Goal: Task Accomplishment & Management: Manage account settings

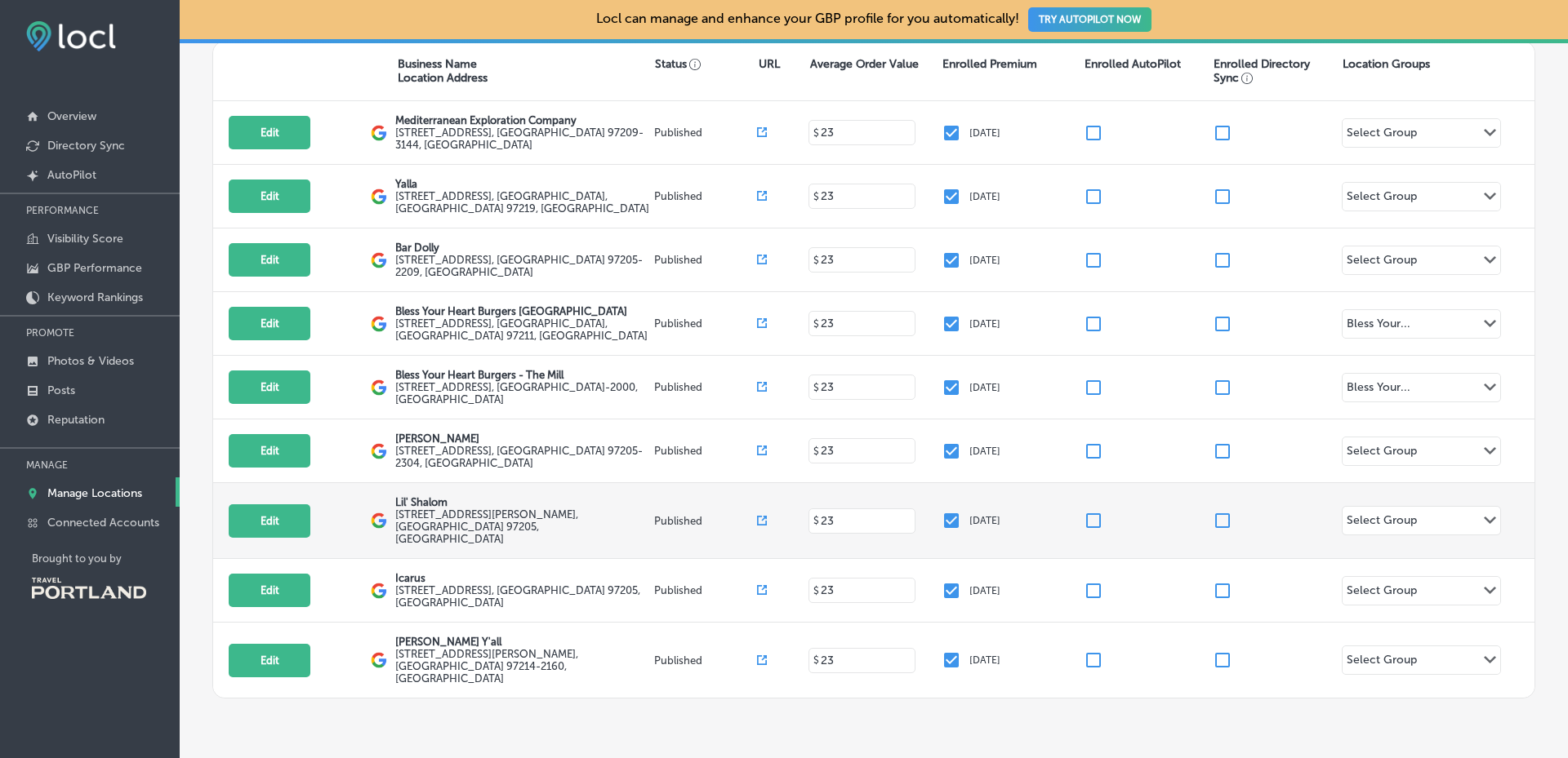
scroll to position [338, 0]
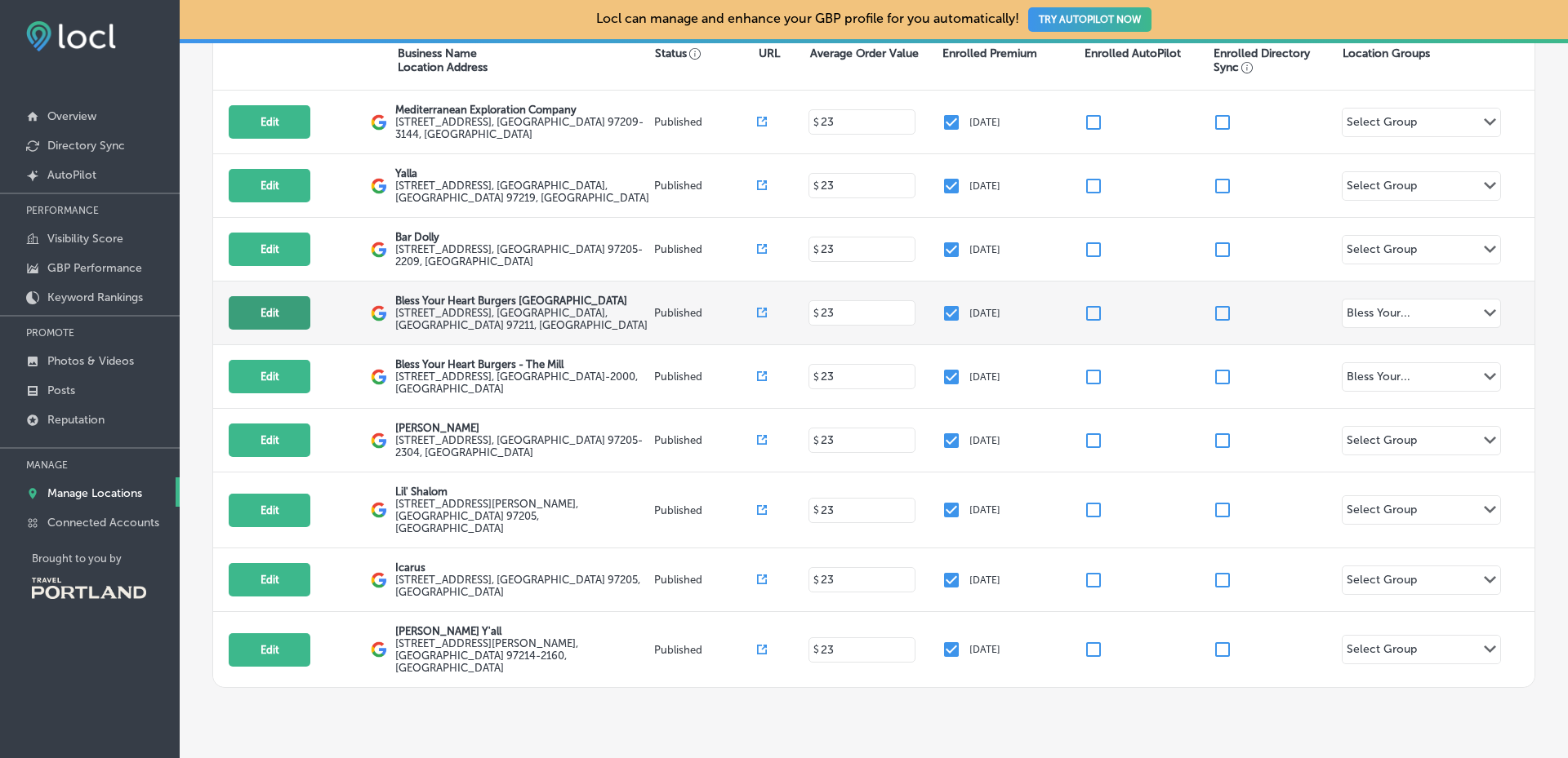
click at [282, 296] on button "Edit" at bounding box center [269, 313] width 82 height 34
select select "US"
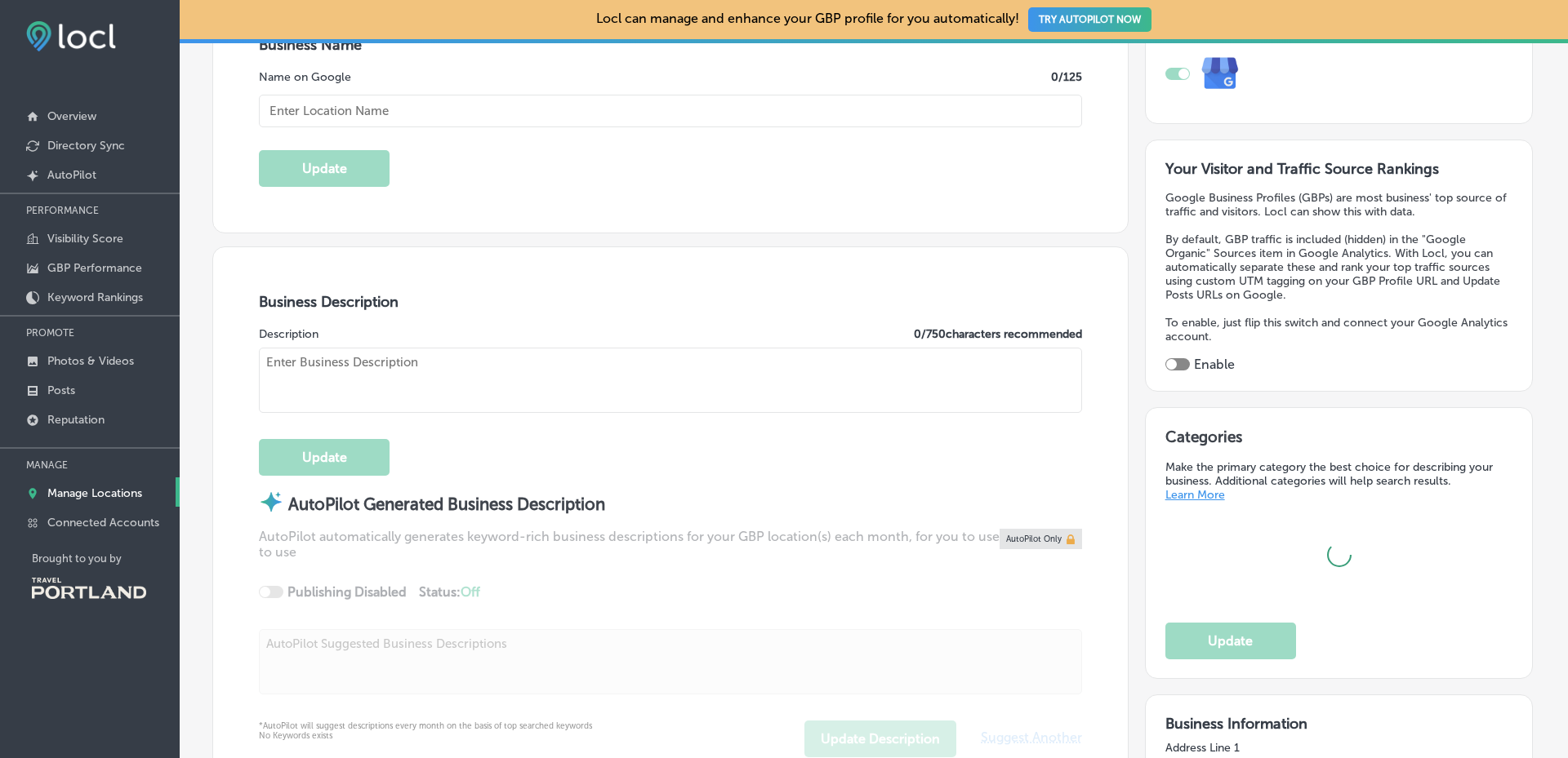
scroll to position [367, 0]
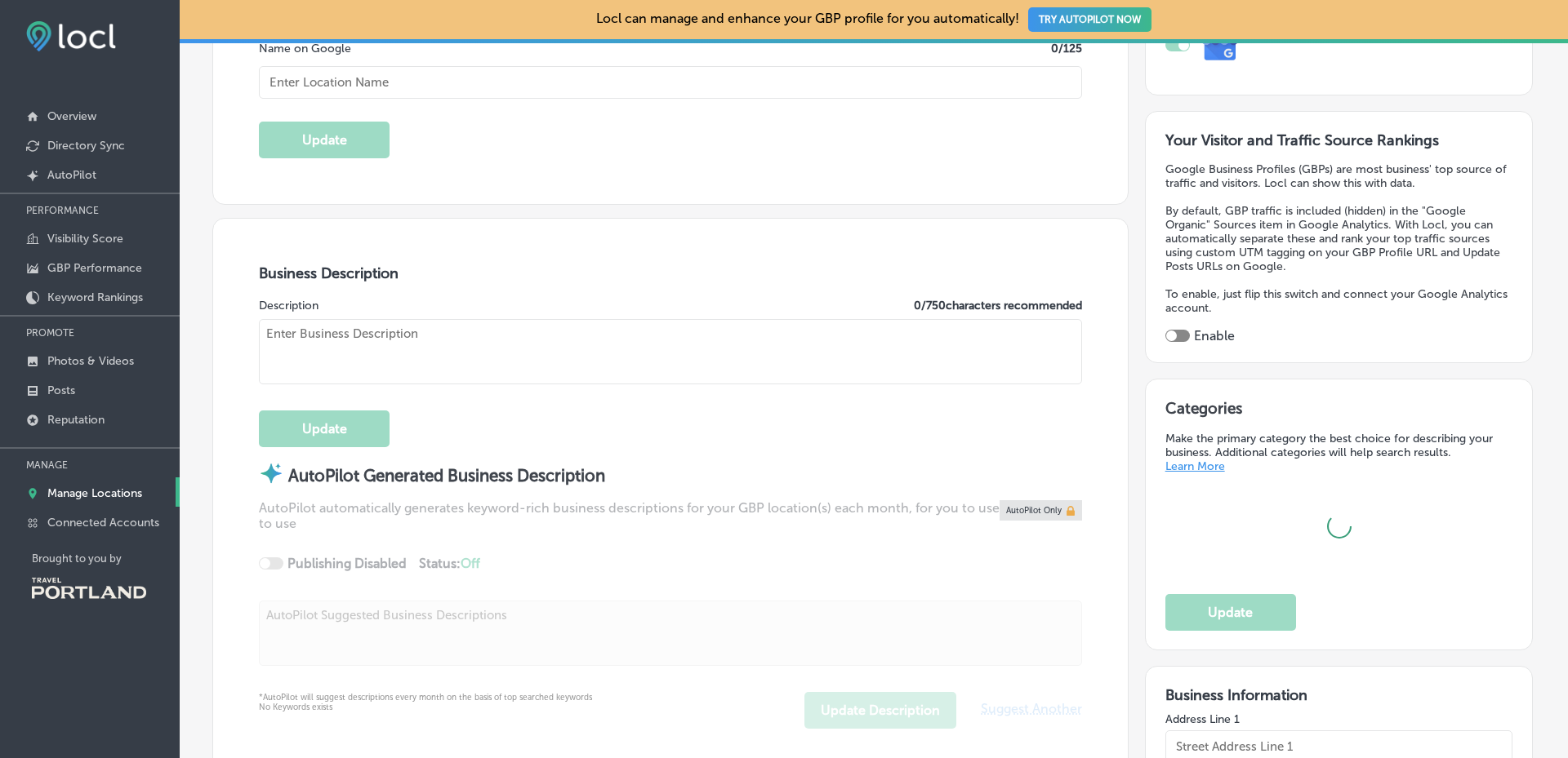
type input "[PHONE_NUMBER]"
type textarea "Bless Your Heart is consistently named one of the best burger joints in the PNW…"
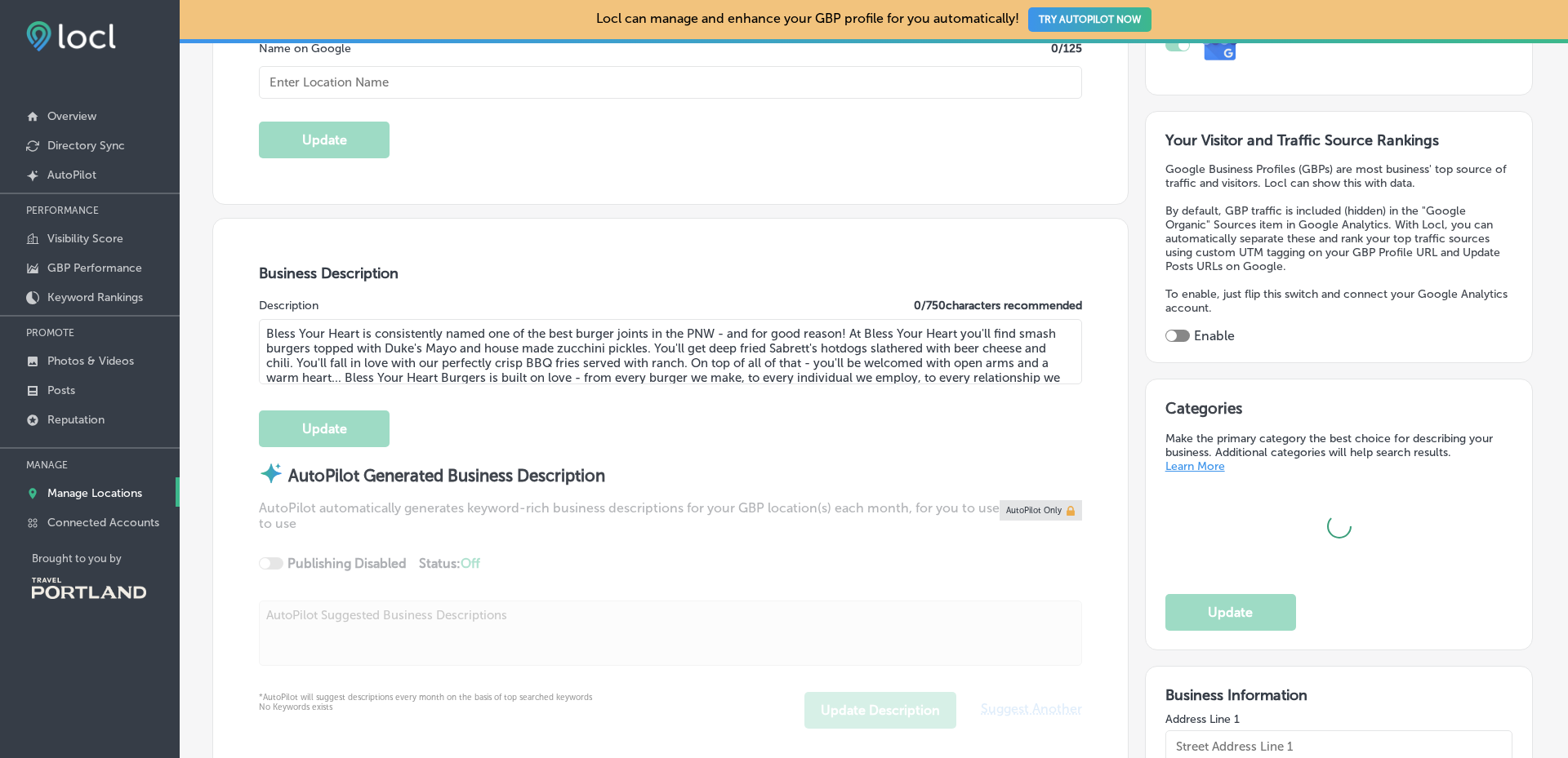
type input "[EMAIL_ADDRESS][DOMAIN_NAME]"
type input "[URL][DOMAIN_NAME]"
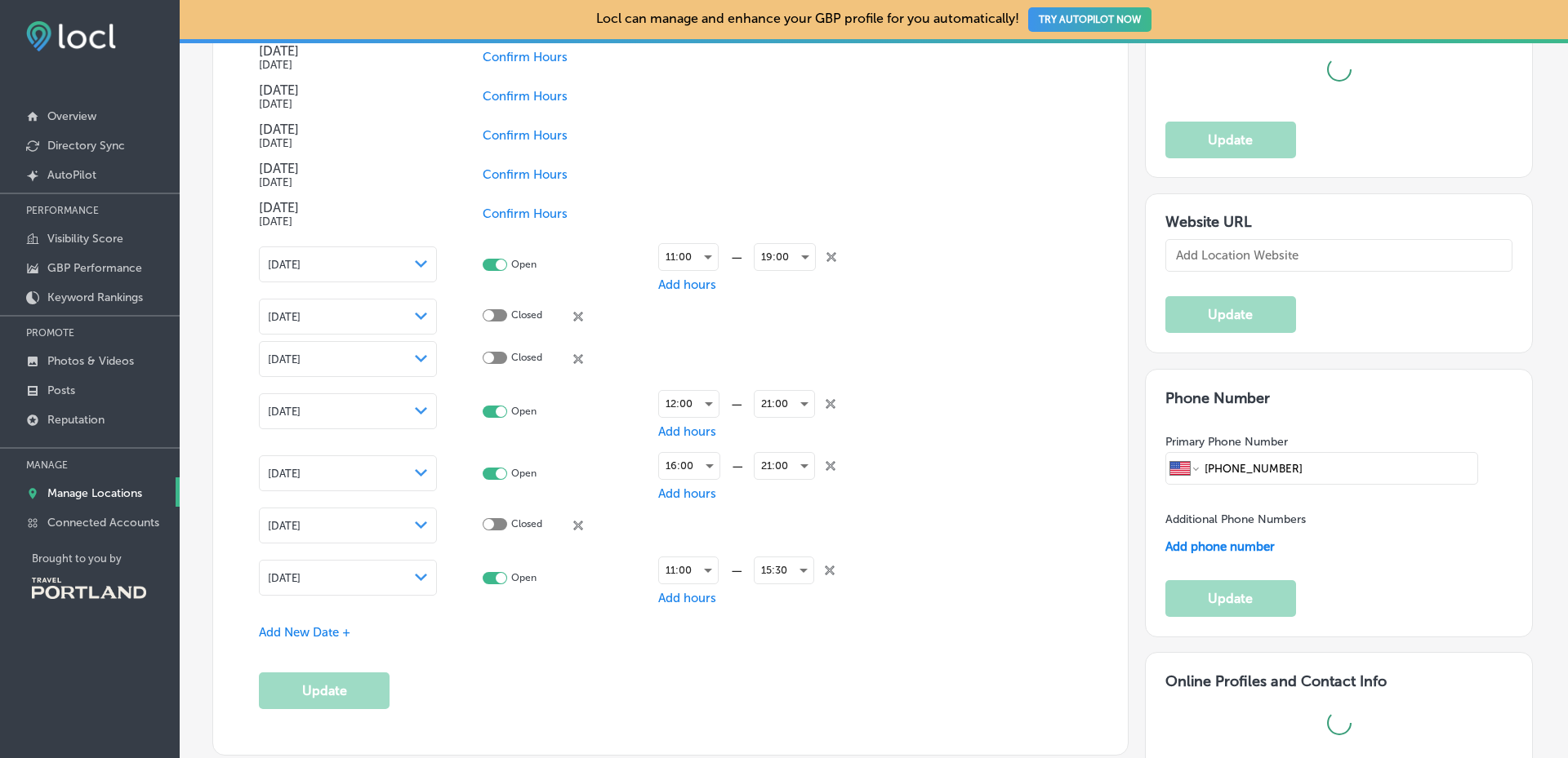
checkbox input "true"
type input "[URL][DOMAIN_NAME]"
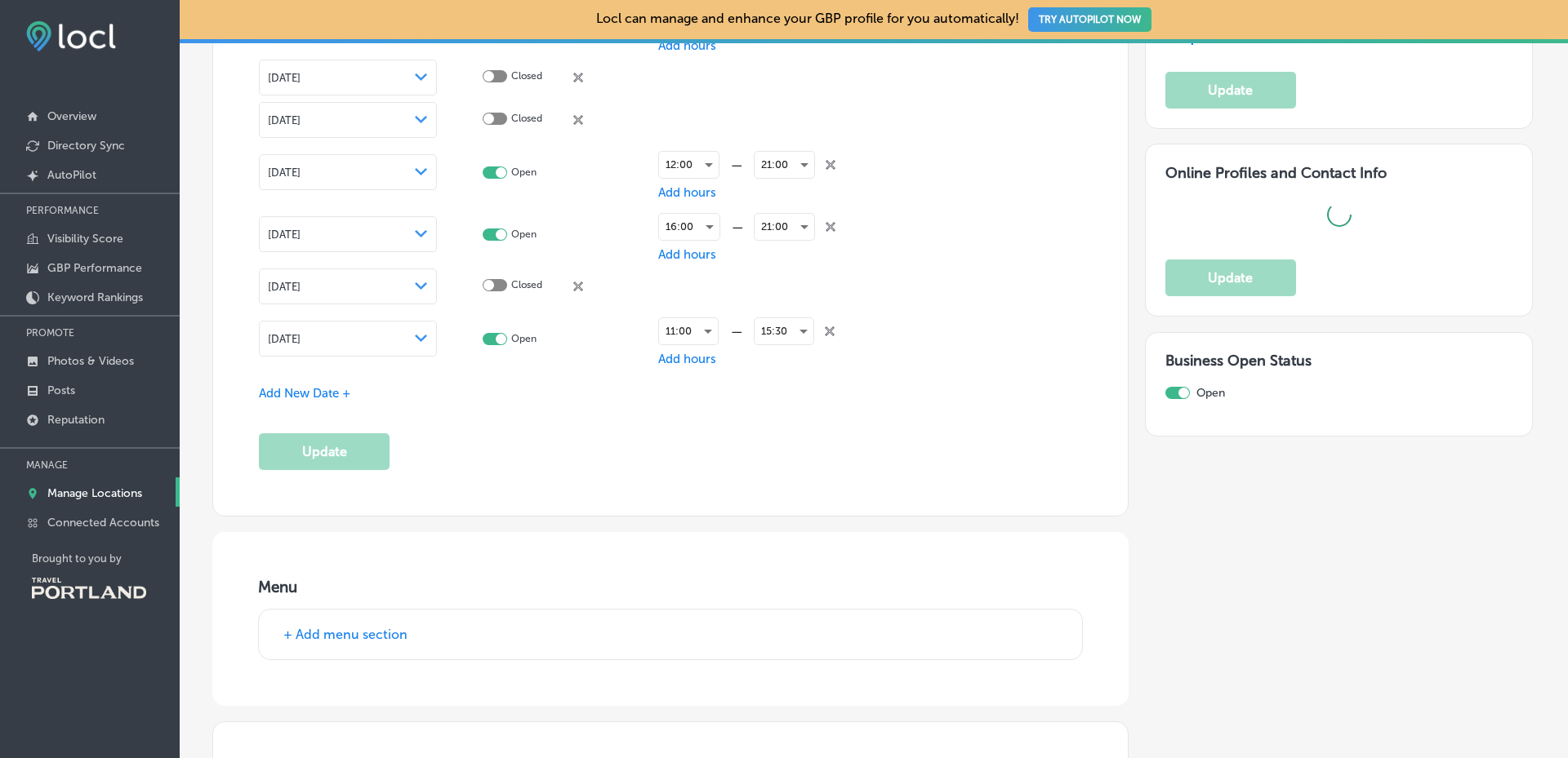
scroll to position [2235, 0]
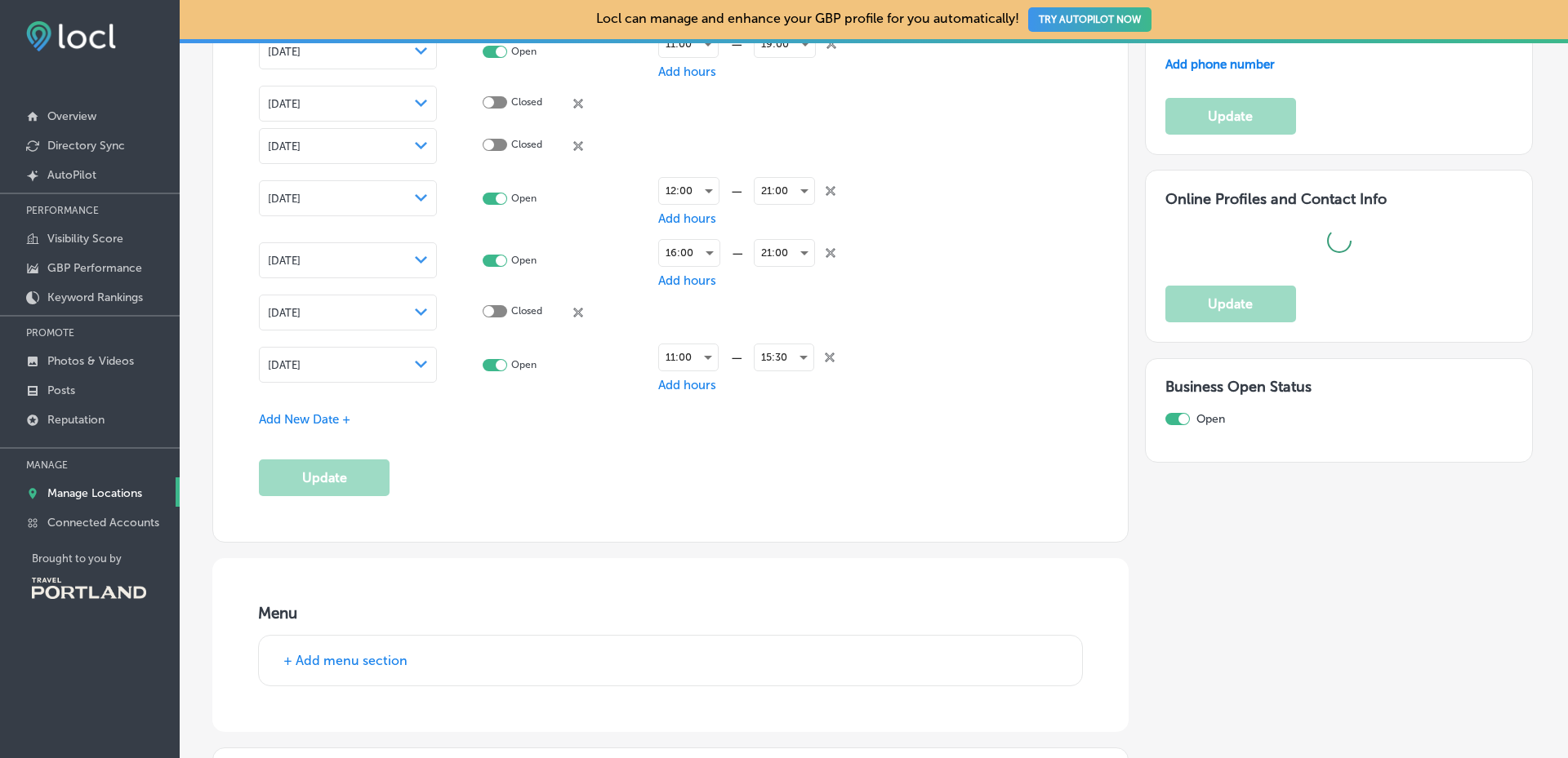
type input "[STREET_ADDRESS]"
type input "[GEOGRAPHIC_DATA]"
type input "97211"
type input "US"
type input "Bless Your Heart Burgers [GEOGRAPHIC_DATA]"
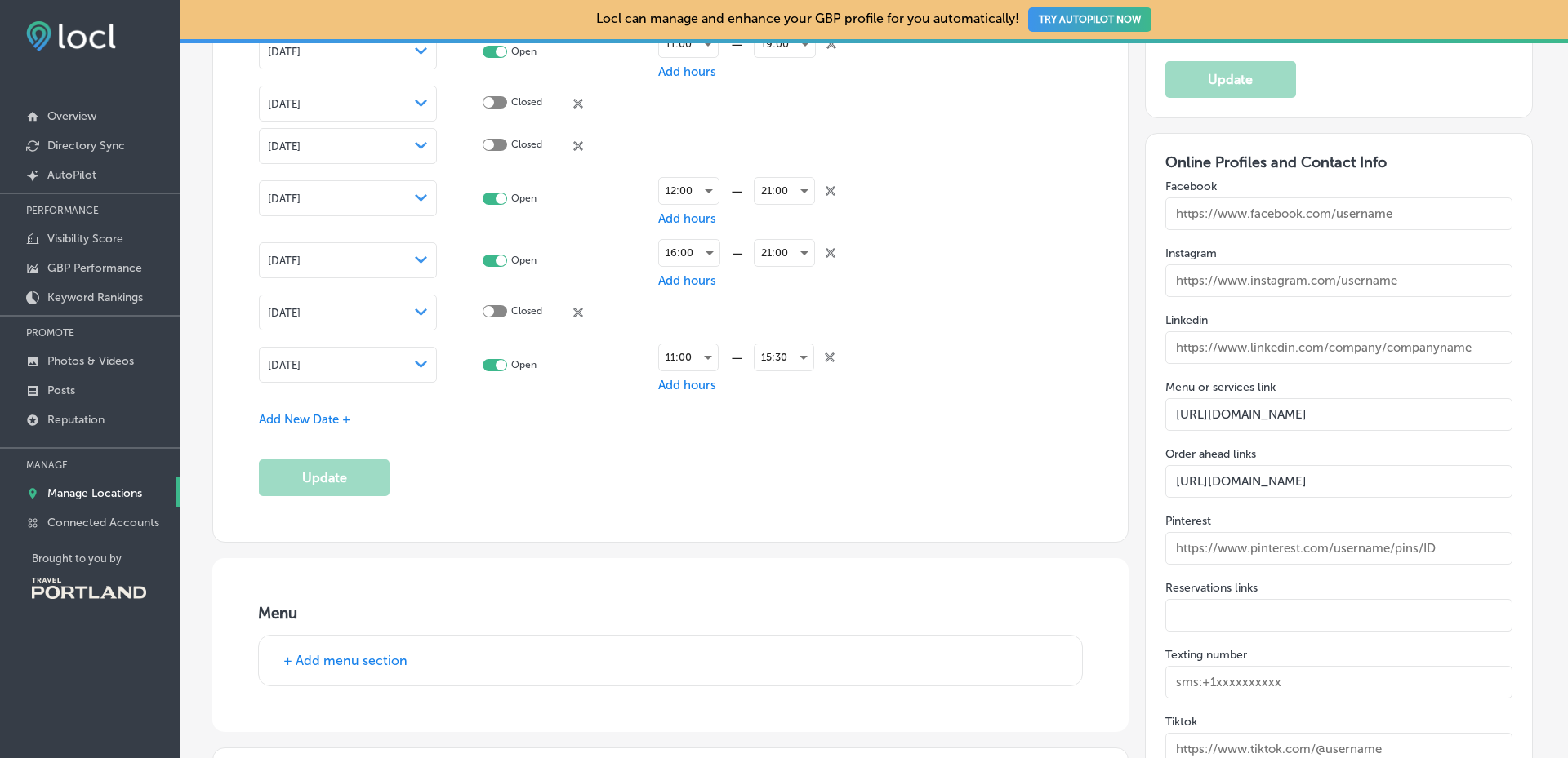
click at [311, 420] on span "Add New Date +" at bounding box center [305, 420] width 92 height 15
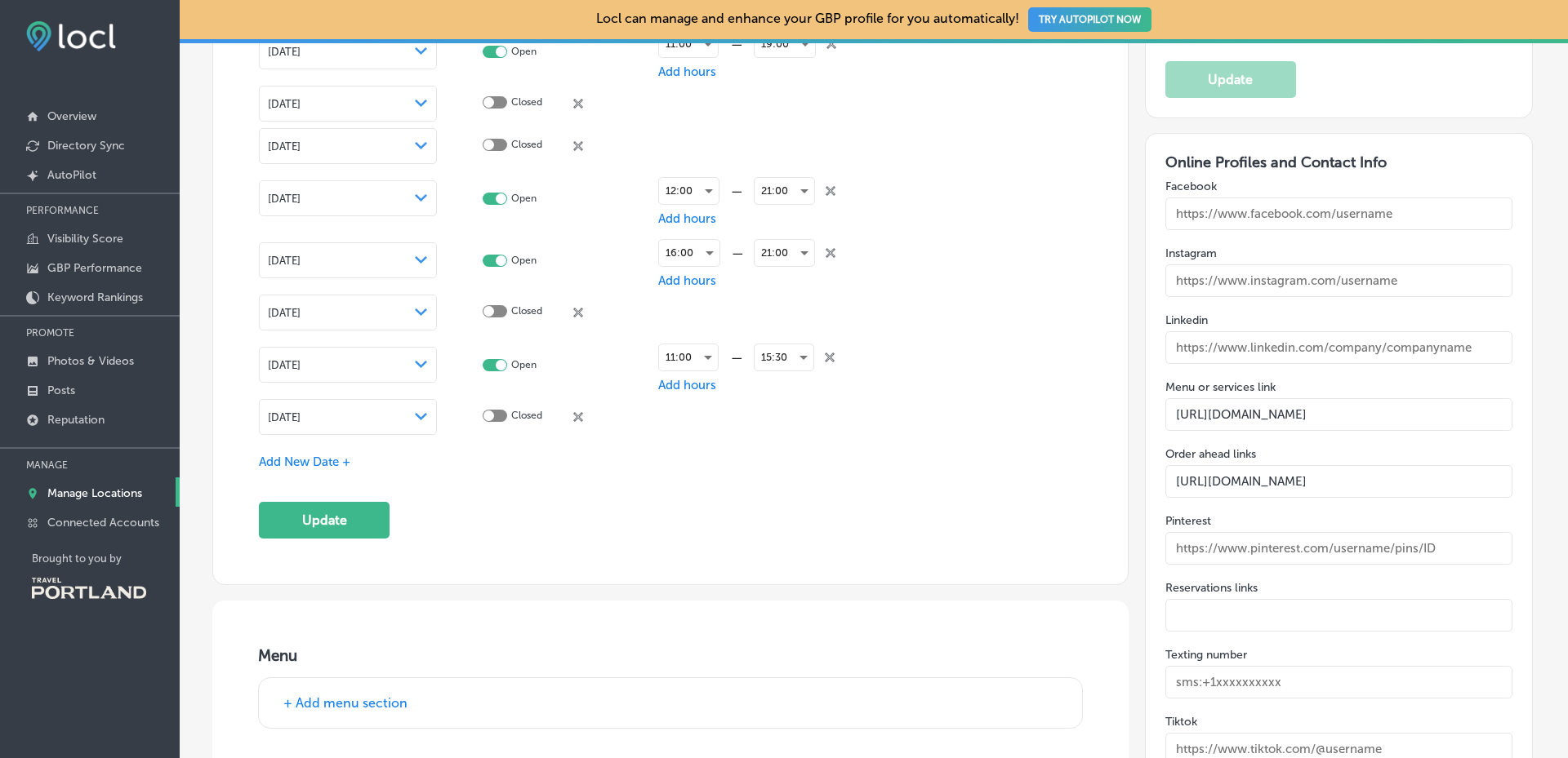
click at [488, 410] on div at bounding box center [495, 416] width 25 height 12
checkbox input "true"
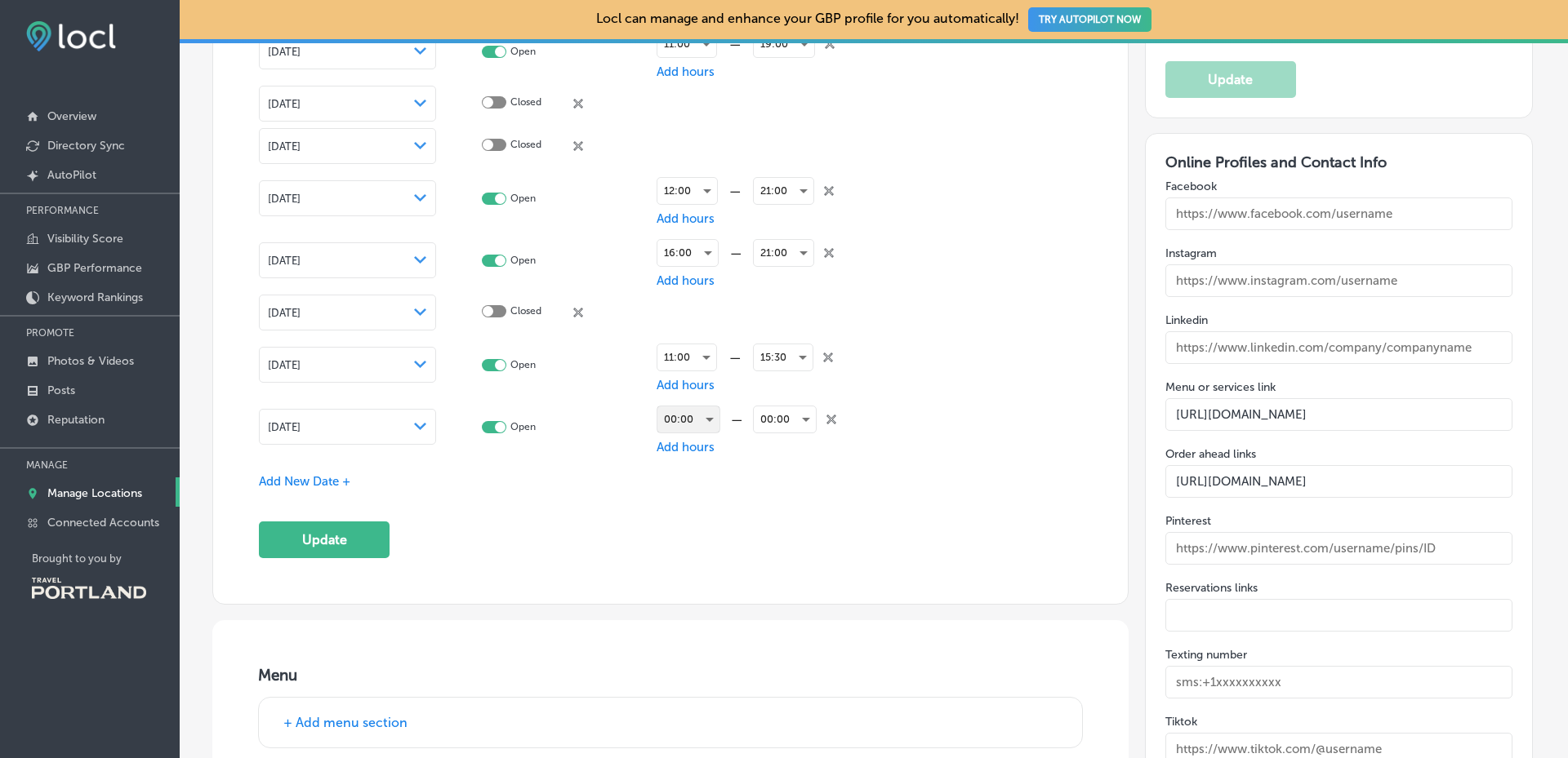
click at [685, 413] on div "00:00" at bounding box center [689, 420] width 62 height 26
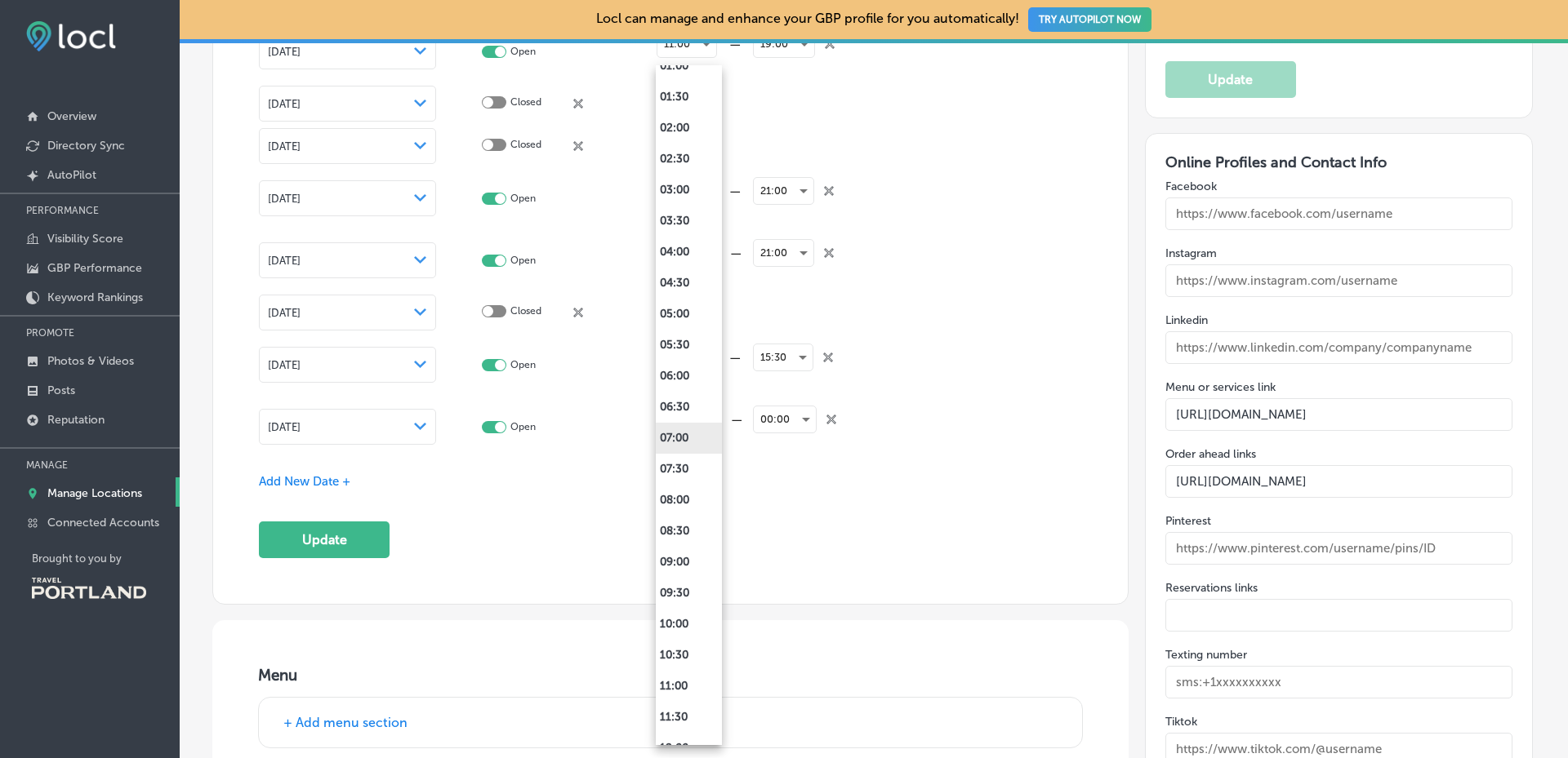
scroll to position [163, 0]
click at [680, 634] on li "11:00" at bounding box center [689, 631] width 66 height 31
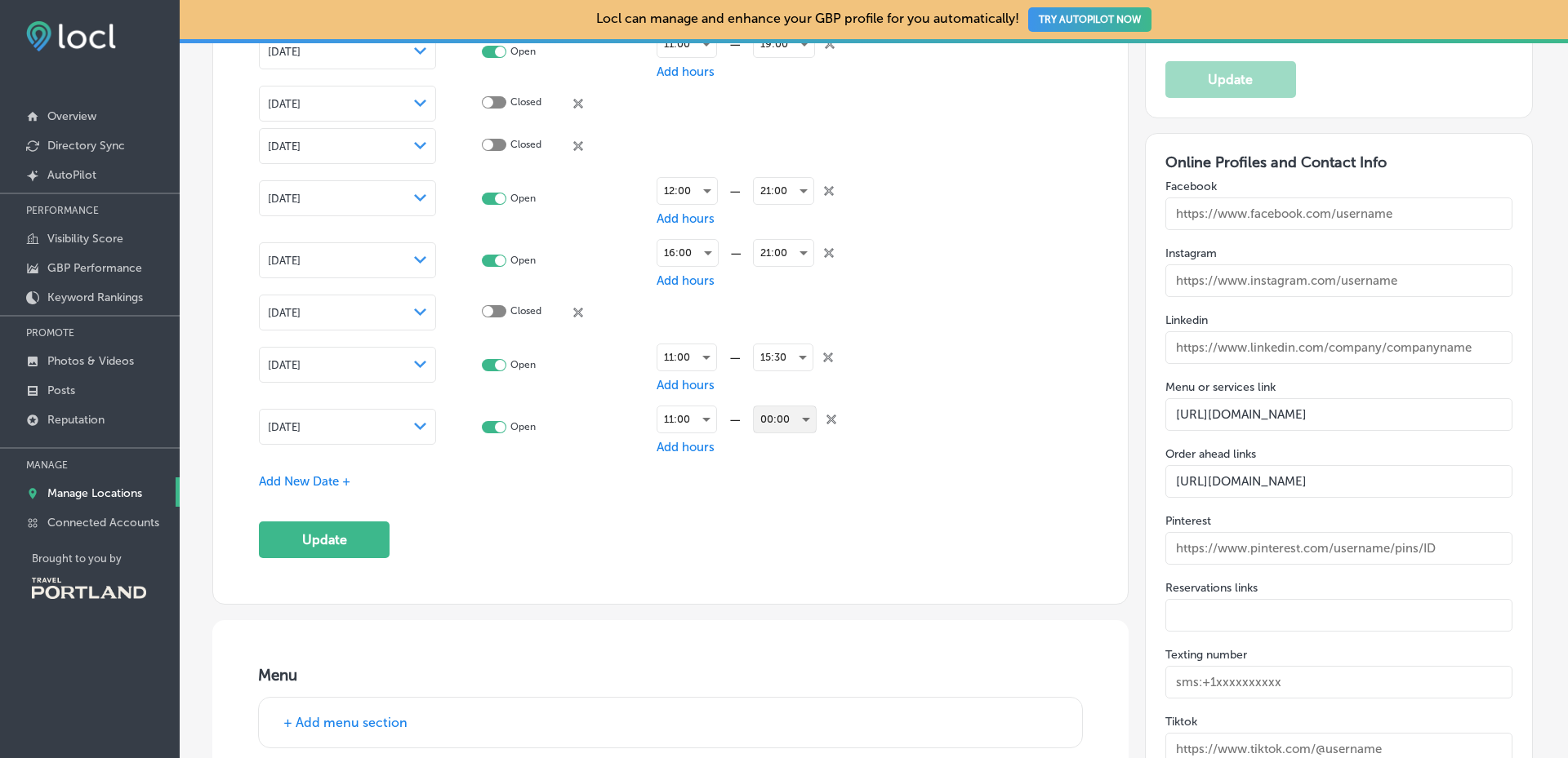
click at [783, 414] on div "00:00" at bounding box center [784, 420] width 62 height 26
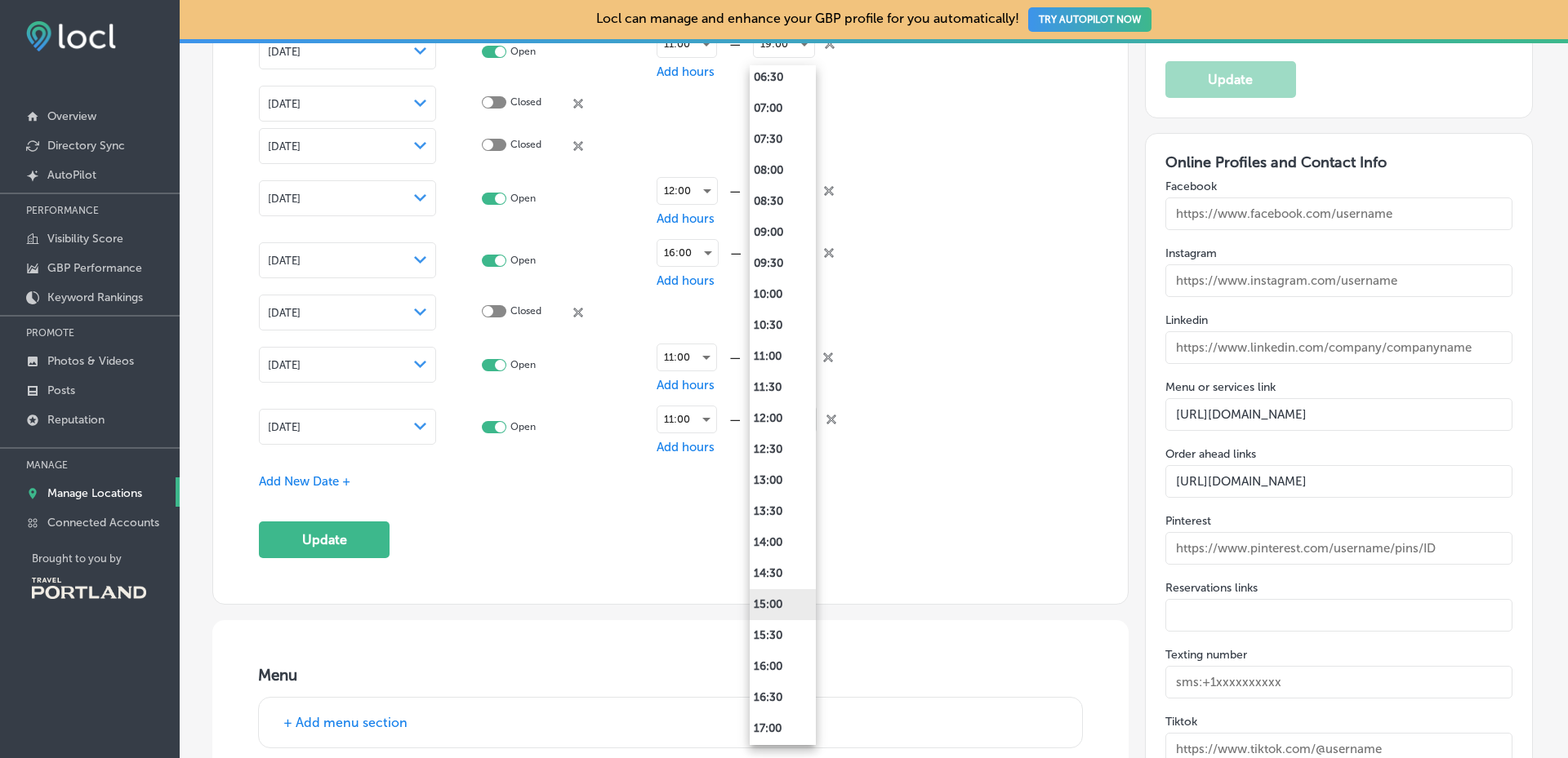
scroll to position [490, 0]
click at [783, 586] on li "15:30" at bounding box center [782, 584] width 66 height 31
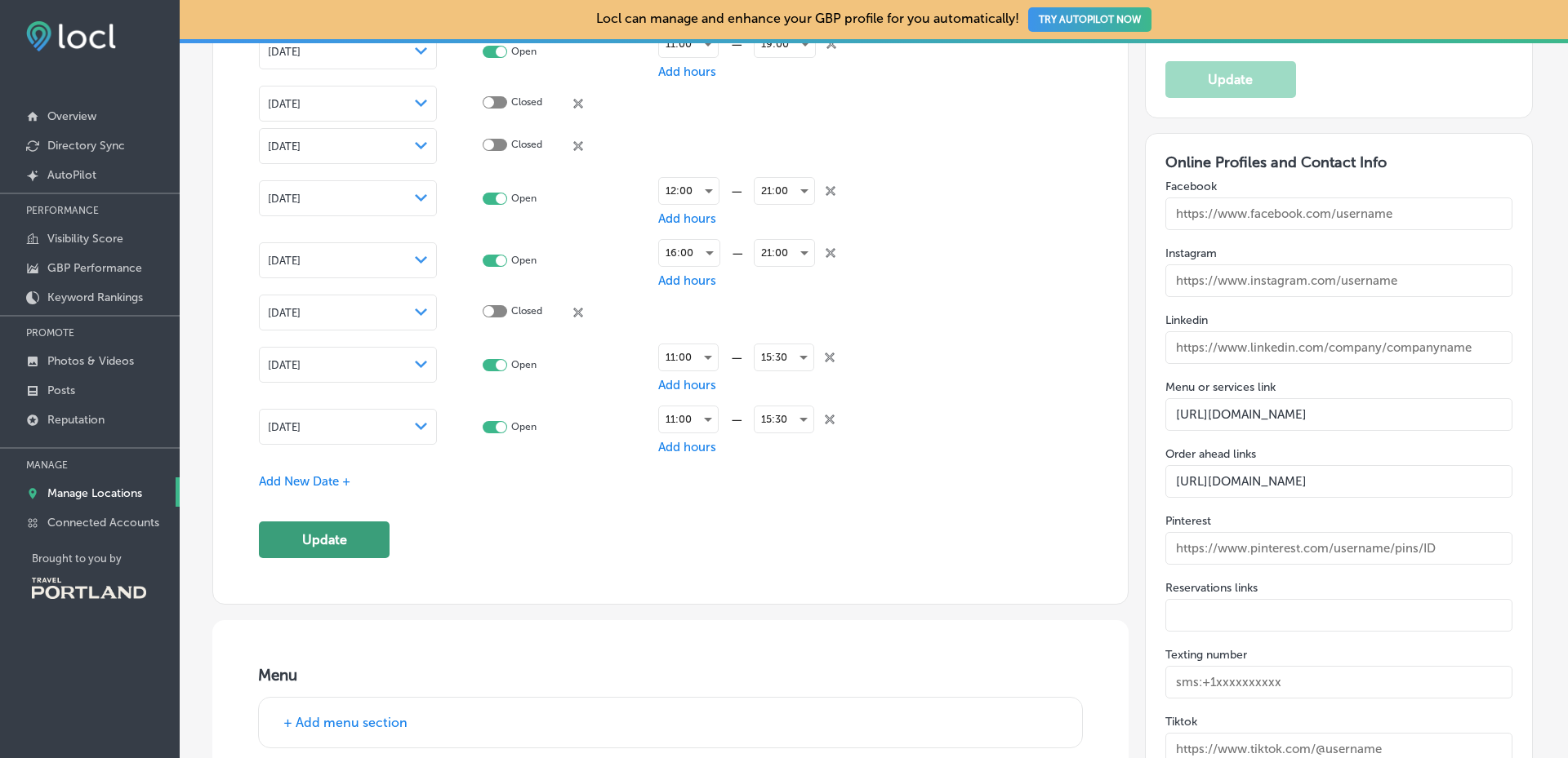
click at [346, 535] on button "Update" at bounding box center [324, 539] width 131 height 37
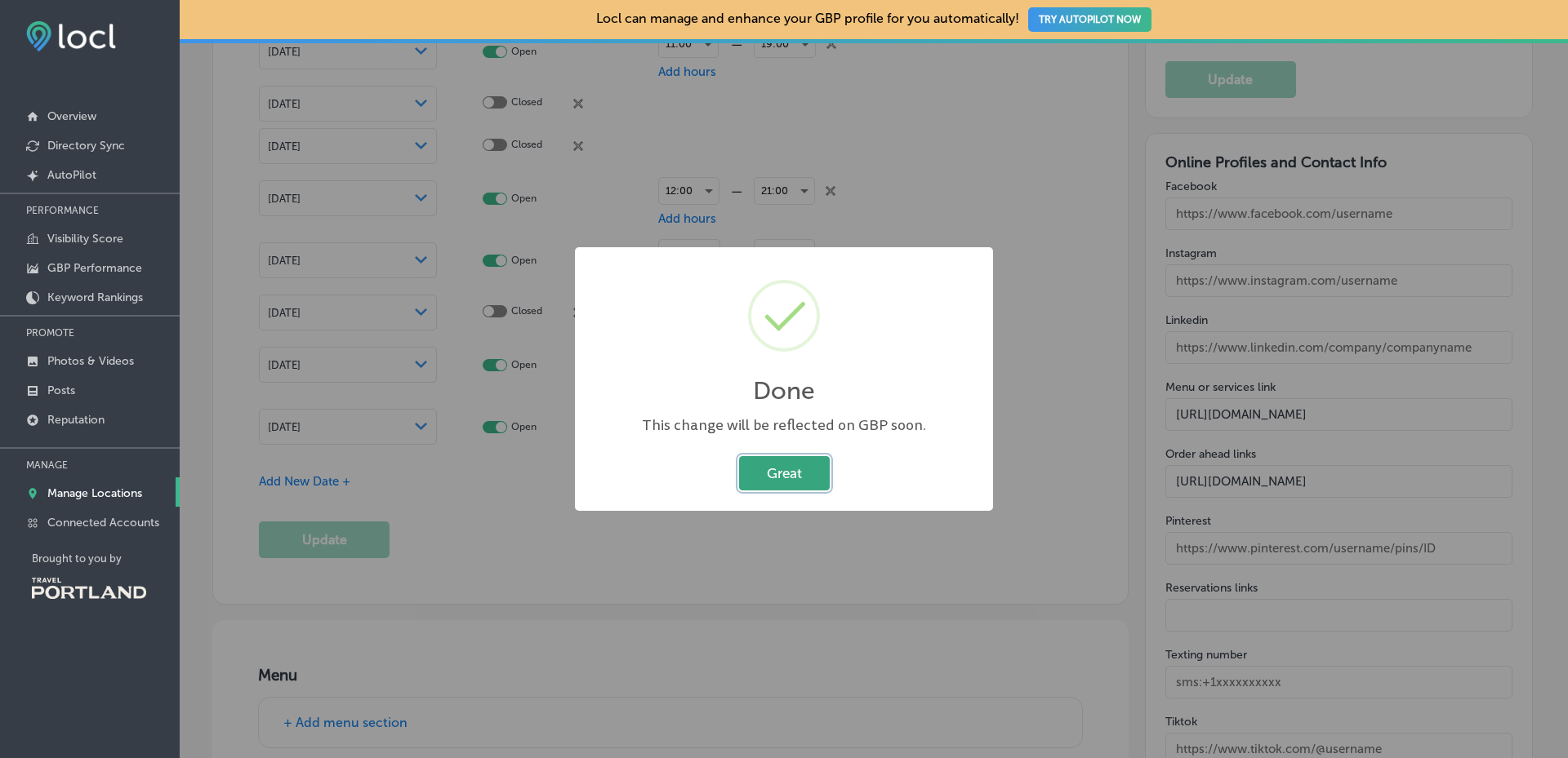
click at [777, 476] on button "Great" at bounding box center [784, 472] width 91 height 34
